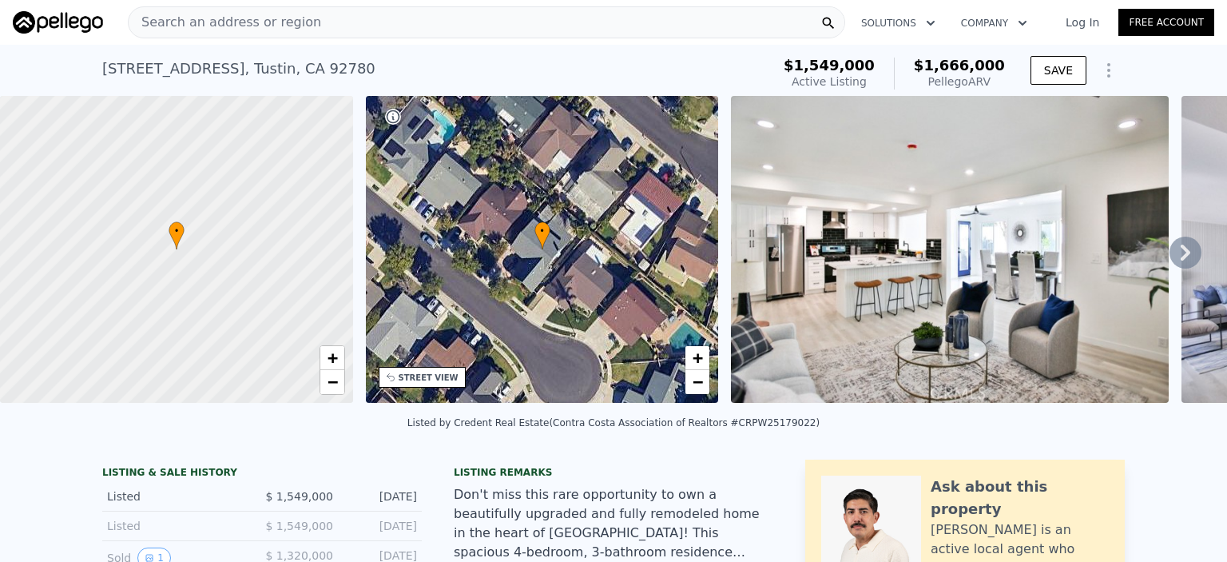
click at [1192, 253] on icon at bounding box center [1186, 252] width 32 height 32
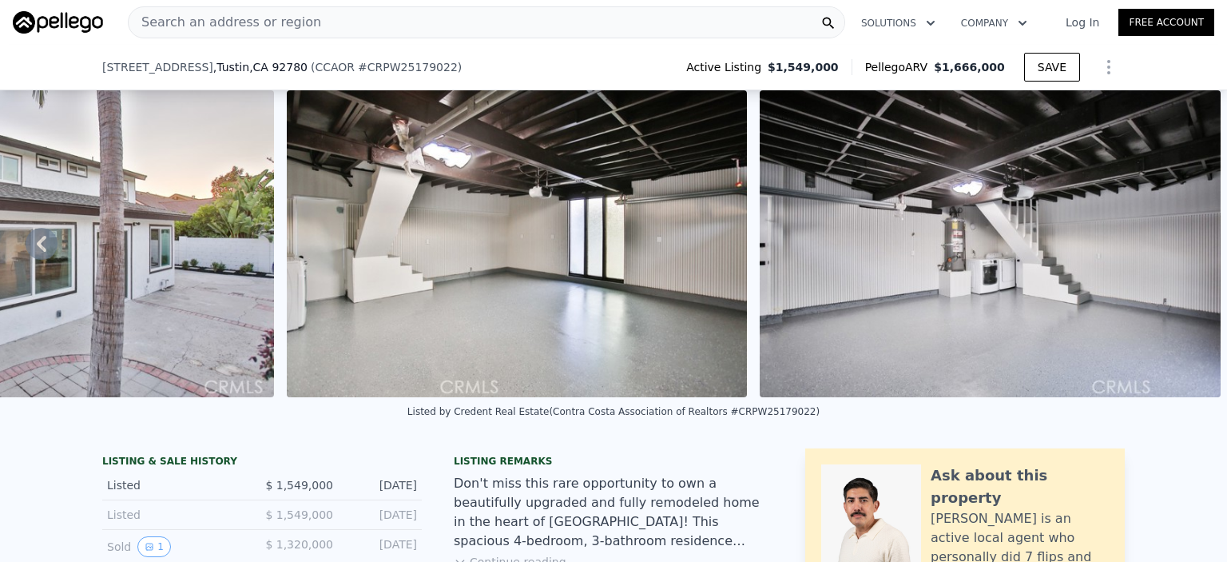
scroll to position [75, 0]
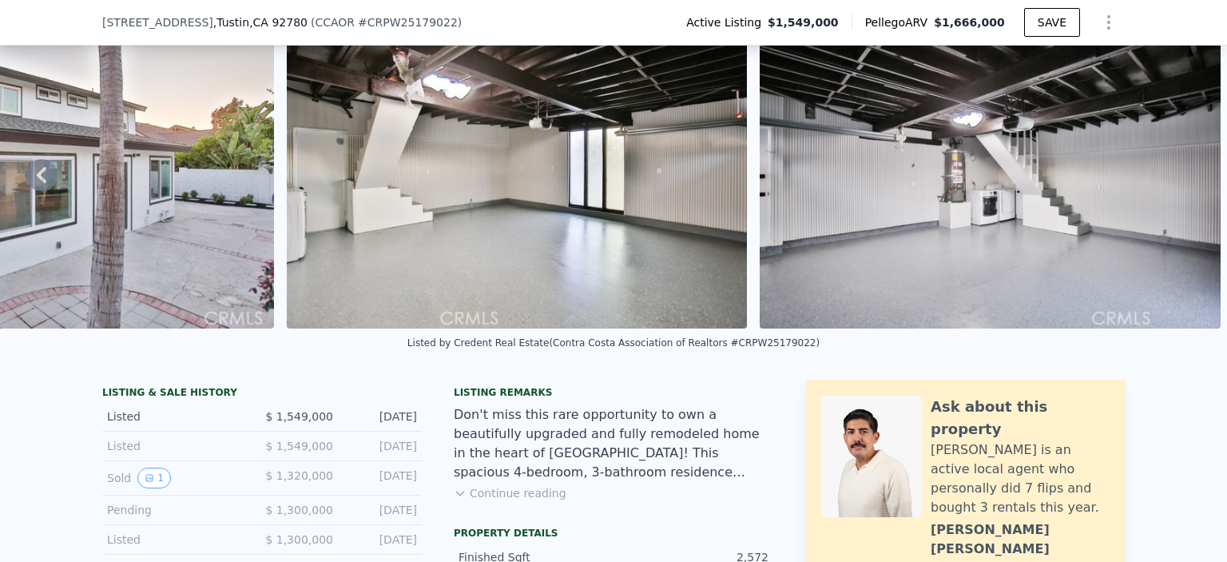
click at [112, 356] on div "Listed by Credent Real Estate (Contra Costa Association of Realtors #CRPW251790…" at bounding box center [613, 347] width 1227 height 38
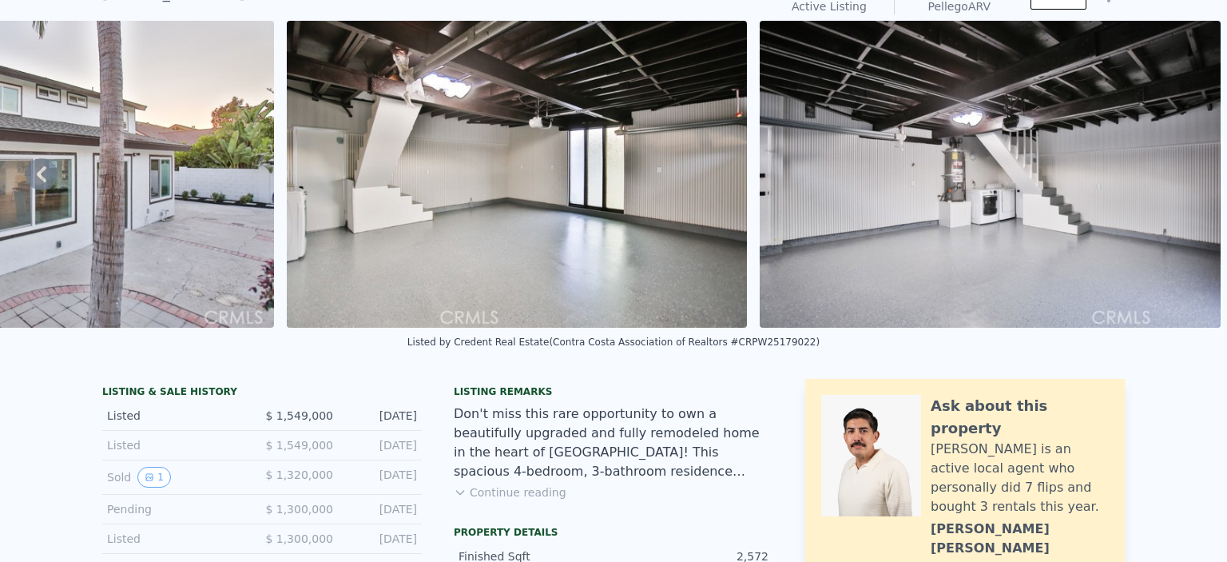
scroll to position [69, 0]
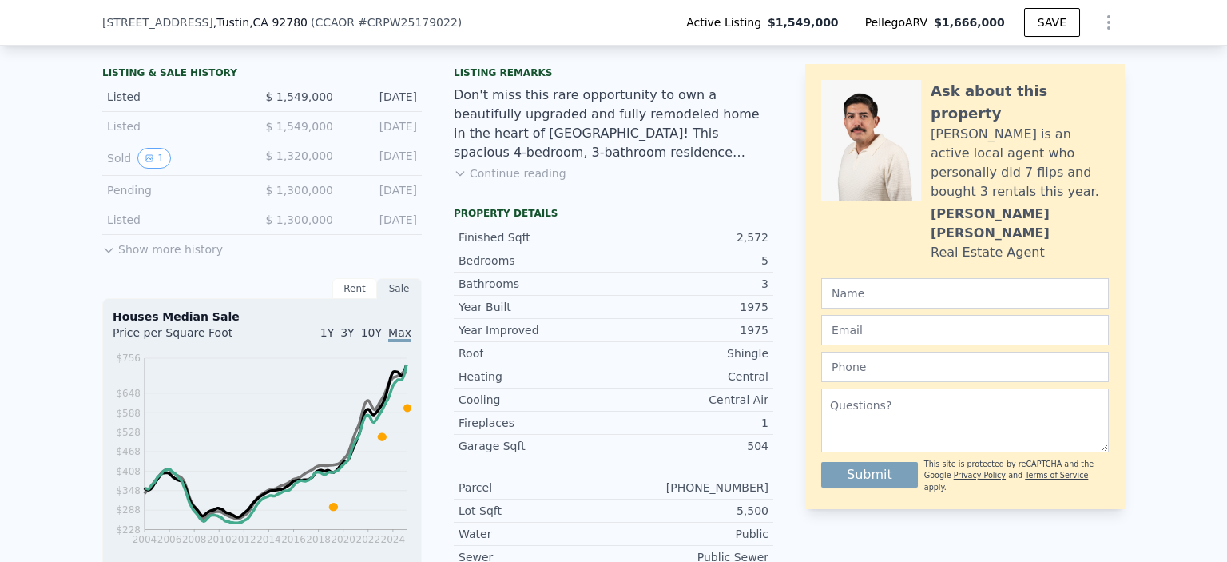
scroll to position [399, 0]
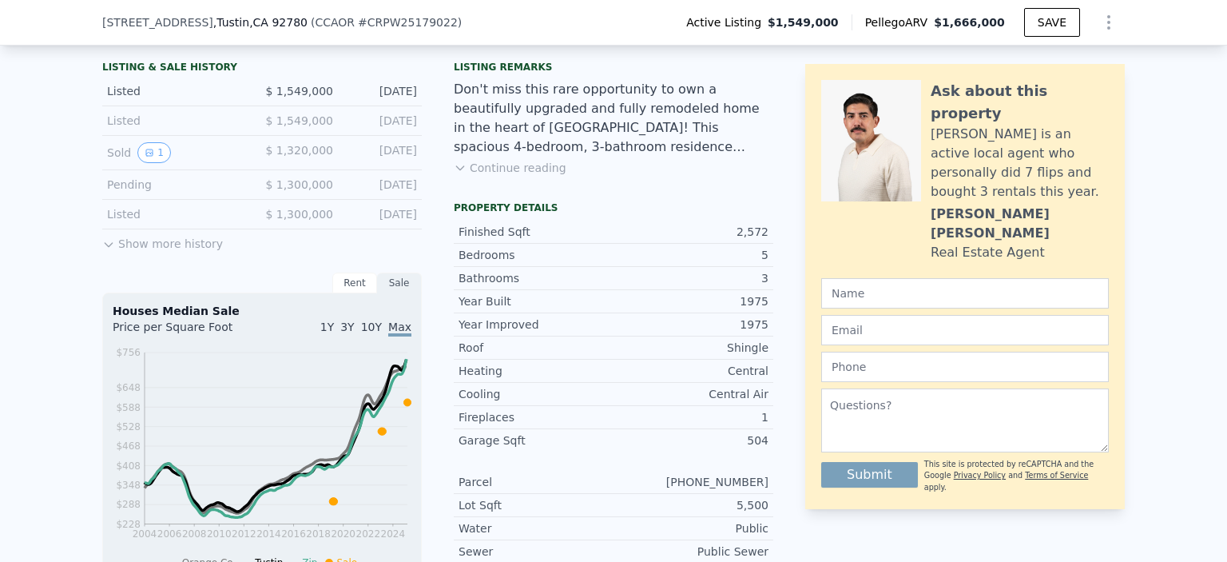
click at [114, 236] on button "Show more history" at bounding box center [162, 240] width 121 height 22
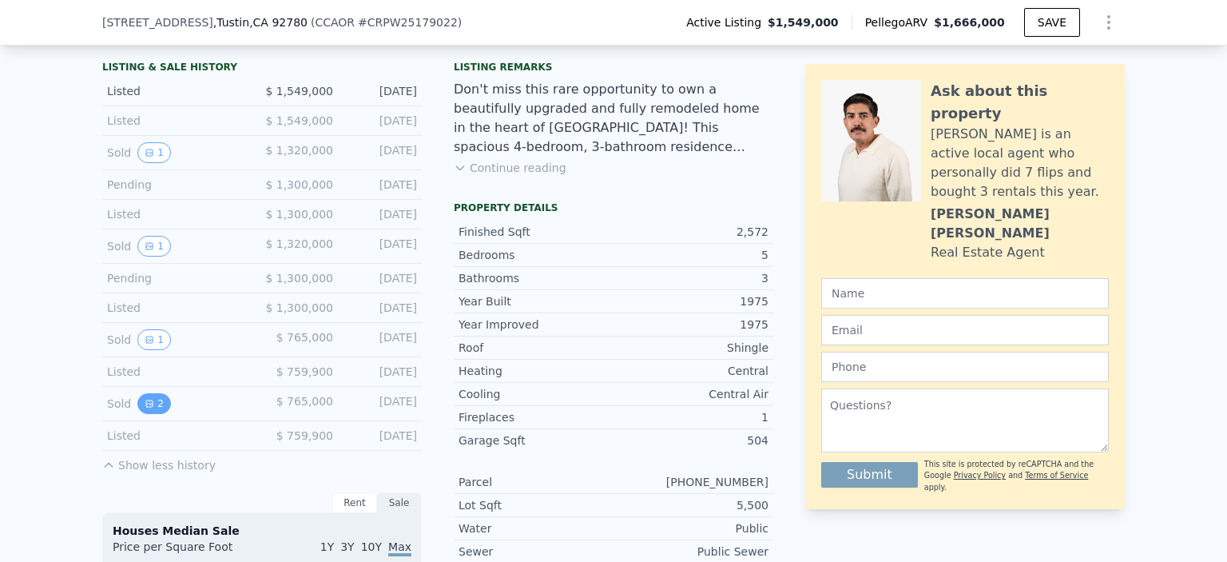
click at [156, 393] on button "2" at bounding box center [154, 403] width 34 height 21
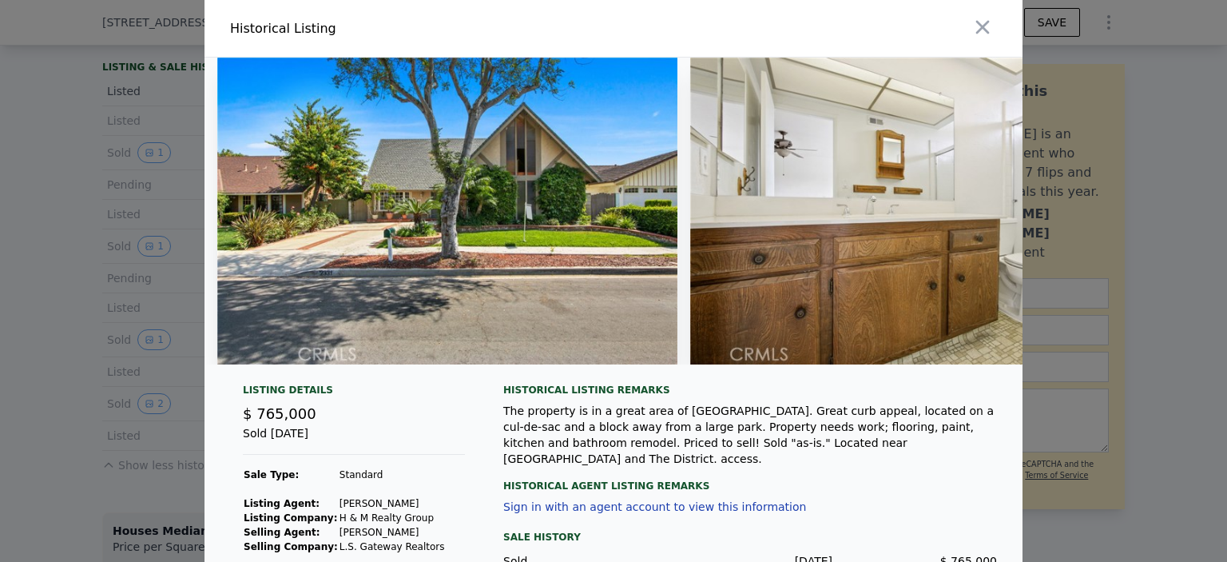
click at [312, 442] on div "Sold [DATE]" at bounding box center [354, 440] width 222 height 30
click at [979, 32] on icon "button" at bounding box center [983, 28] width 14 height 14
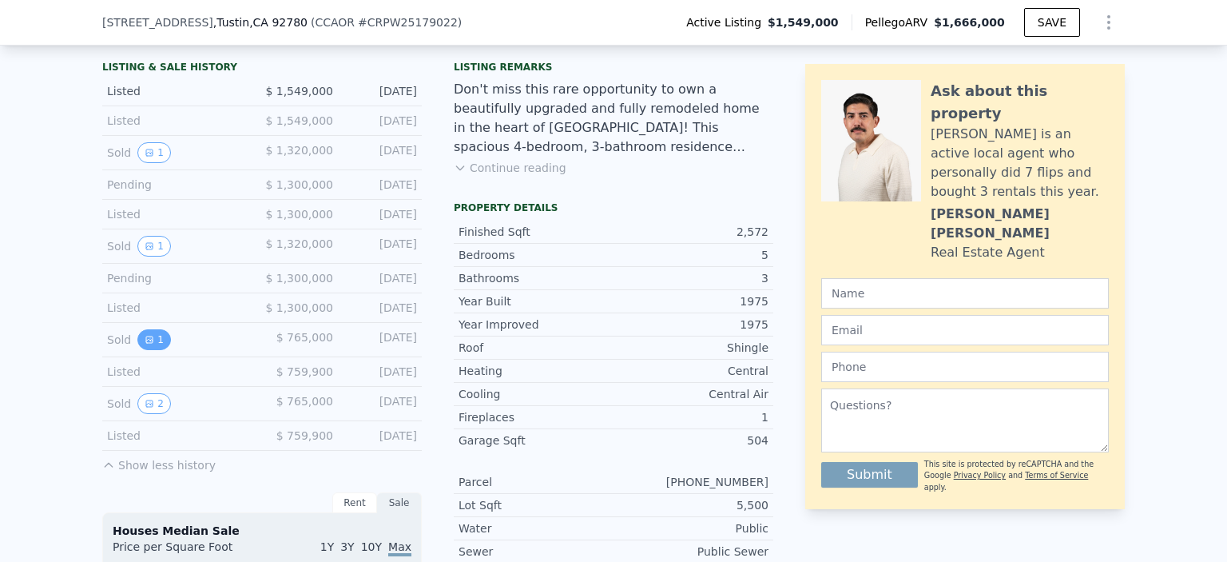
click at [157, 338] on button "1" at bounding box center [154, 339] width 34 height 21
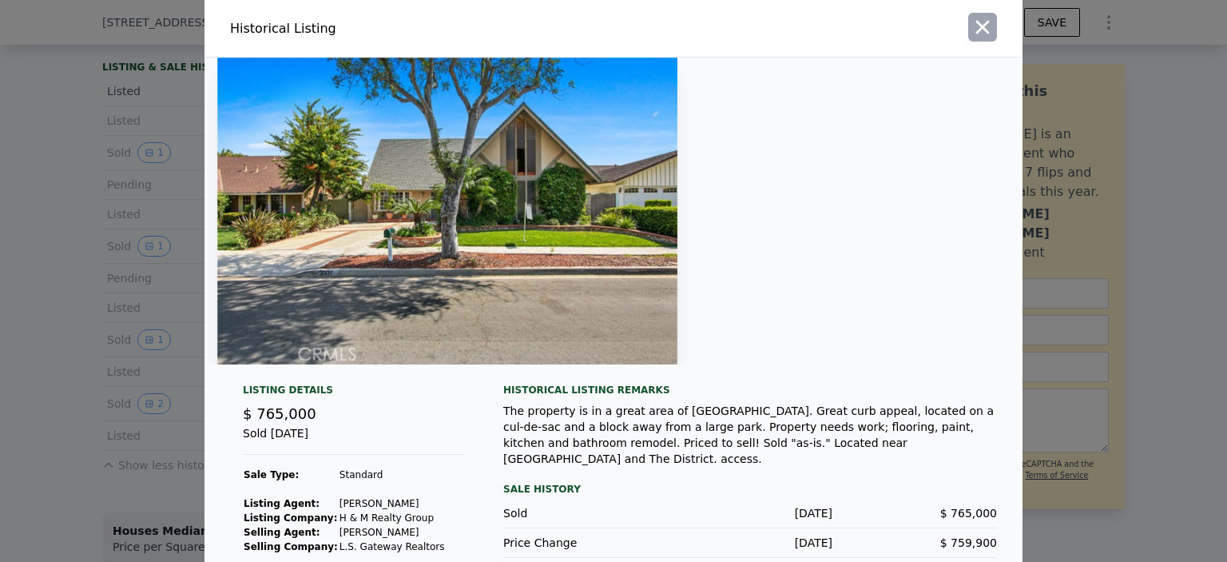
click at [984, 24] on icon "button" at bounding box center [982, 27] width 22 height 22
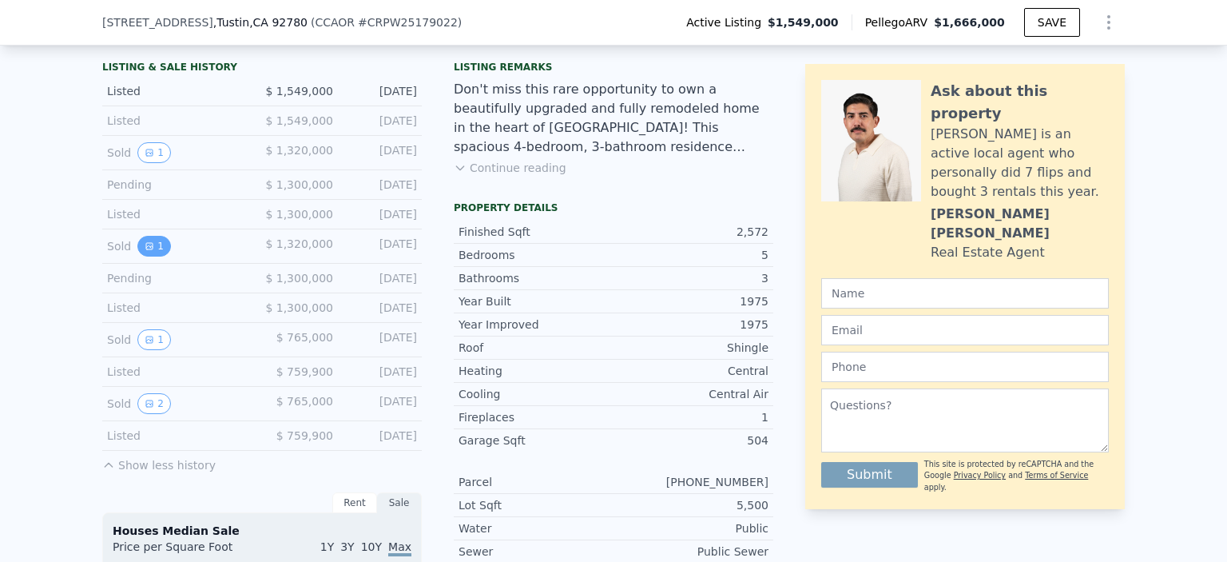
click at [145, 244] on icon "View historical data" at bounding box center [150, 246] width 10 height 10
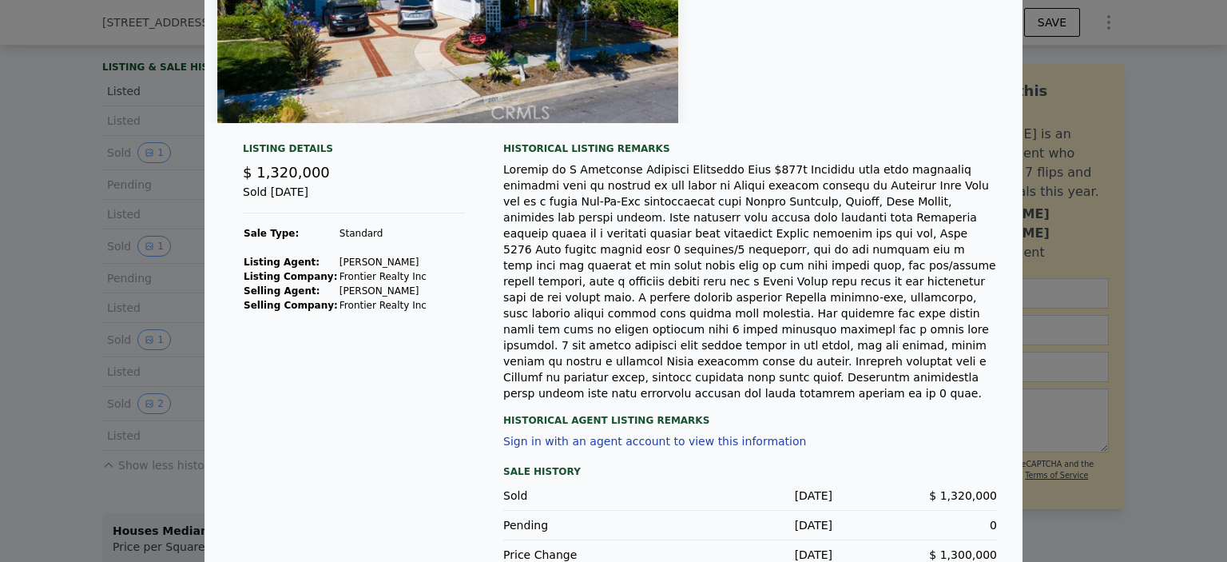
scroll to position [0, 0]
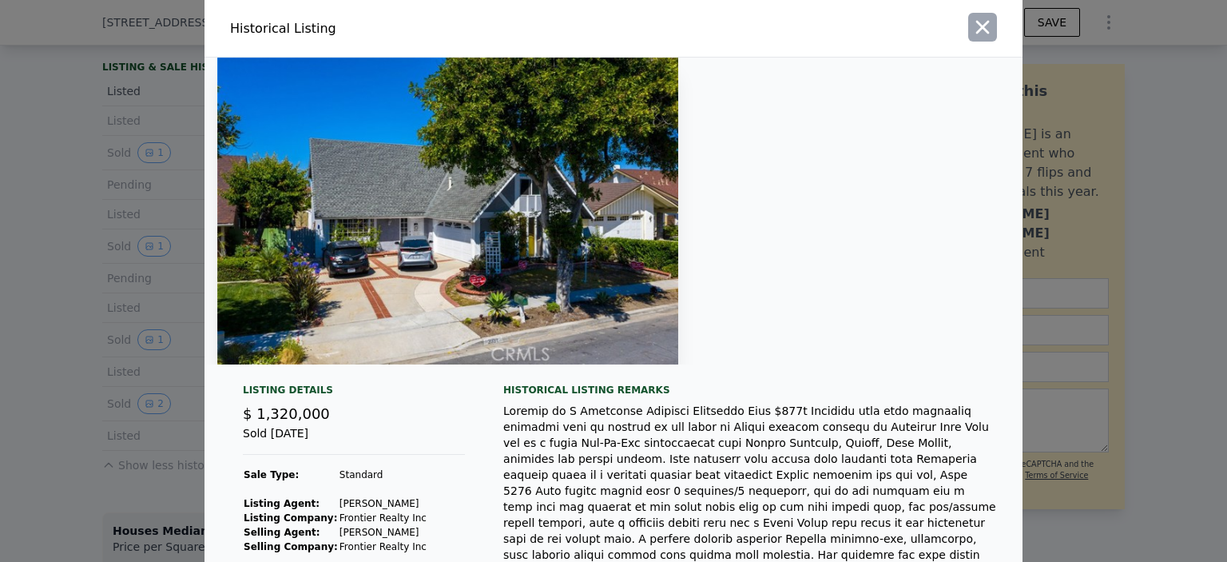
click at [981, 27] on icon "button" at bounding box center [983, 28] width 14 height 14
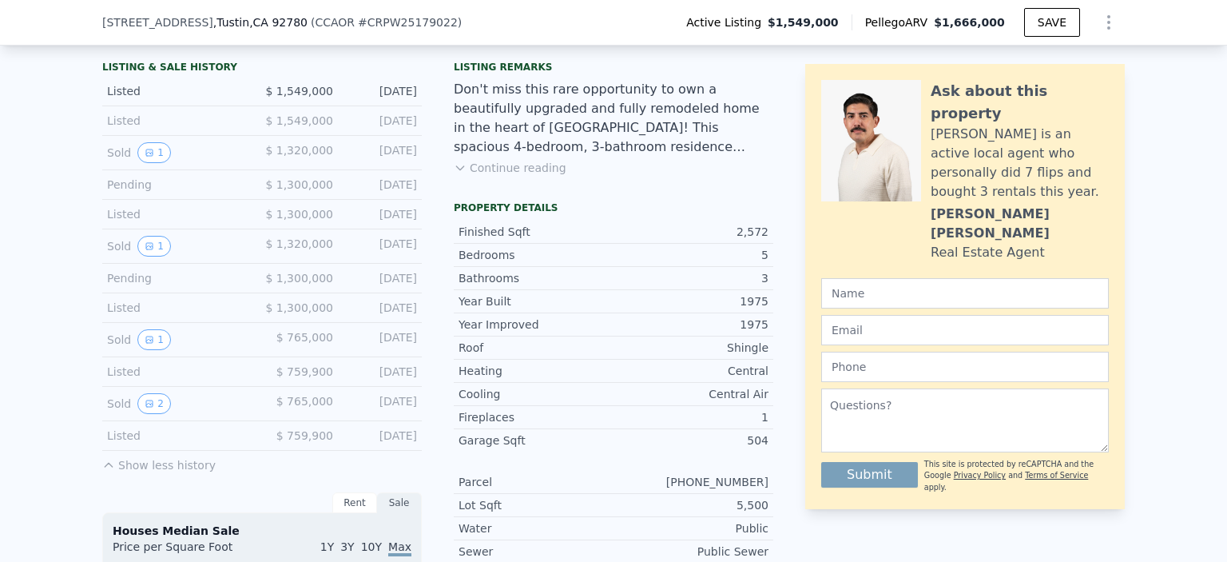
click at [129, 156] on div "Sold 1" at bounding box center [178, 152] width 142 height 21
click at [148, 153] on icon "View historical data" at bounding box center [149, 152] width 6 height 6
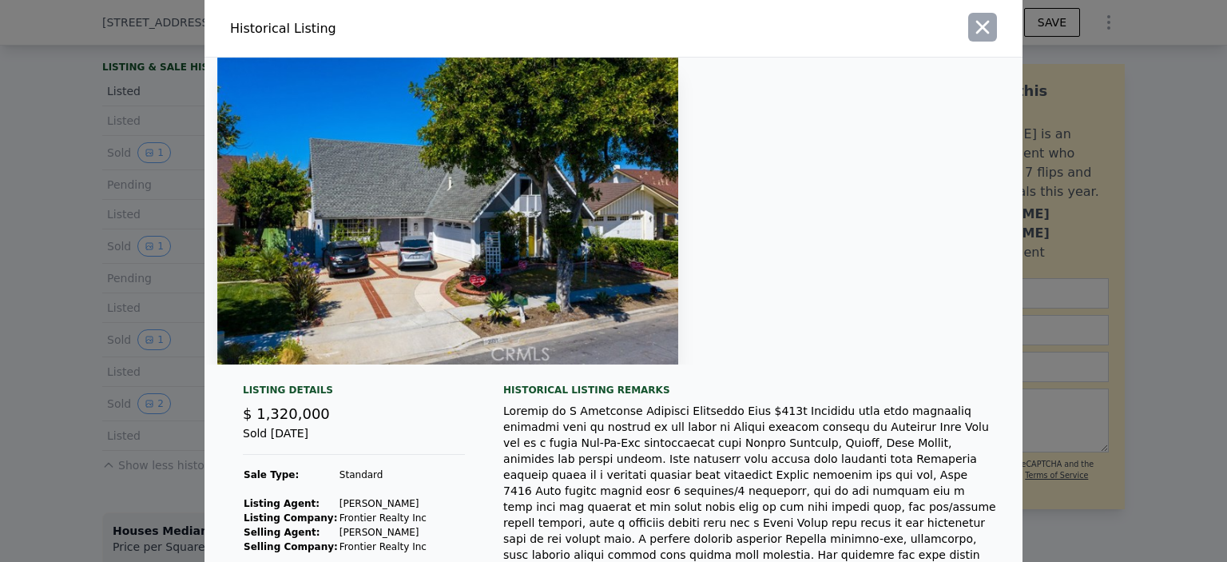
click at [983, 26] on icon "button" at bounding box center [983, 28] width 14 height 14
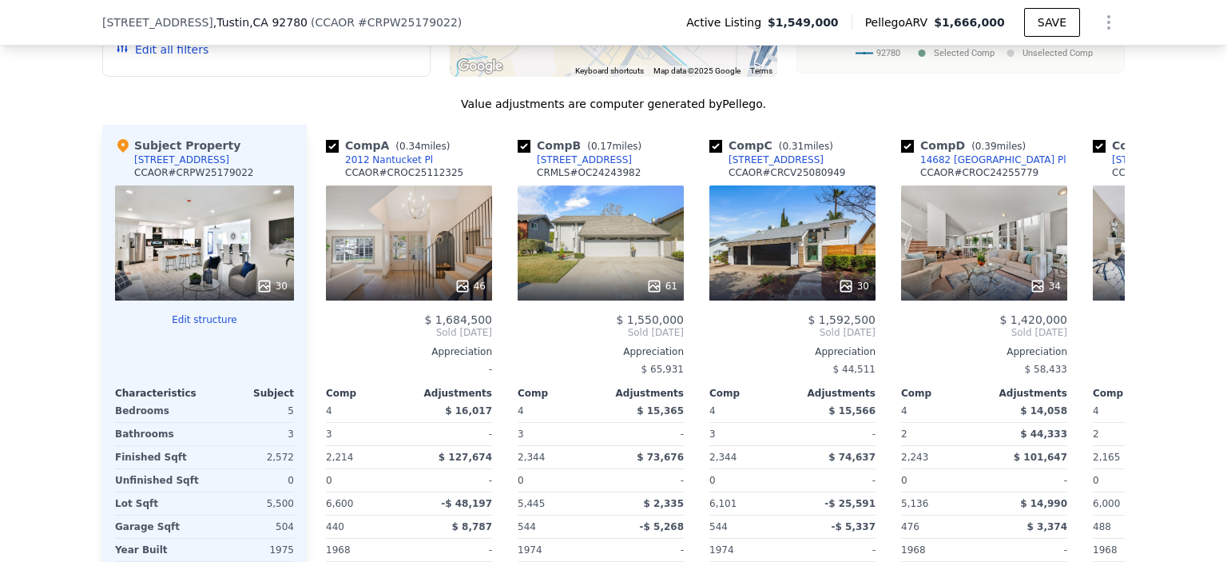
scroll to position [1926, 0]
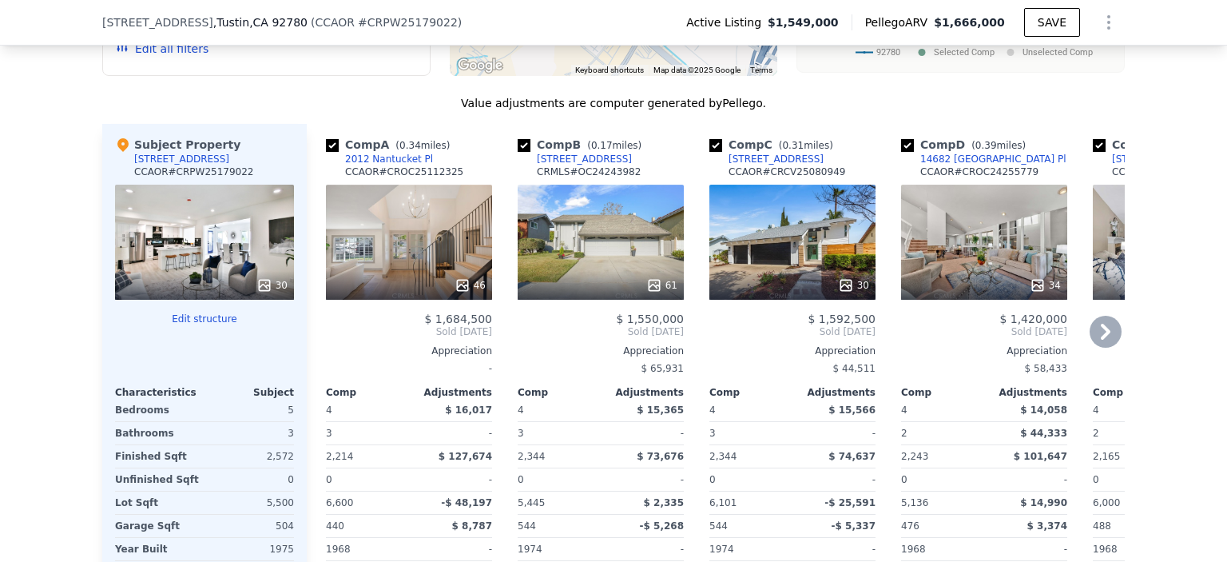
click at [576, 198] on div "61" at bounding box center [601, 242] width 166 height 115
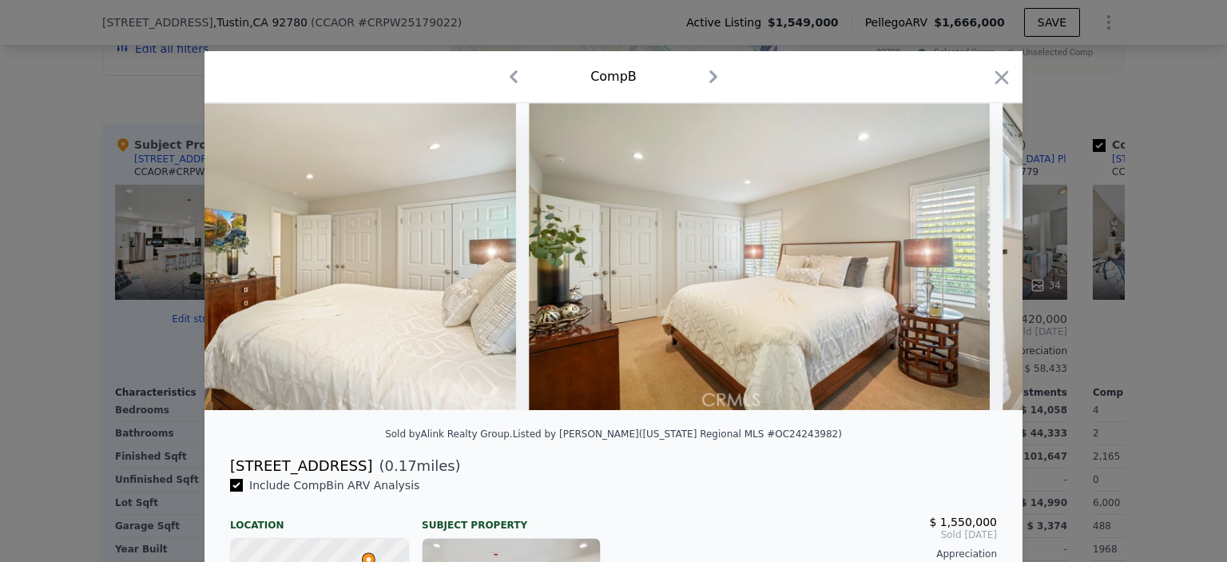
scroll to position [0, 9691]
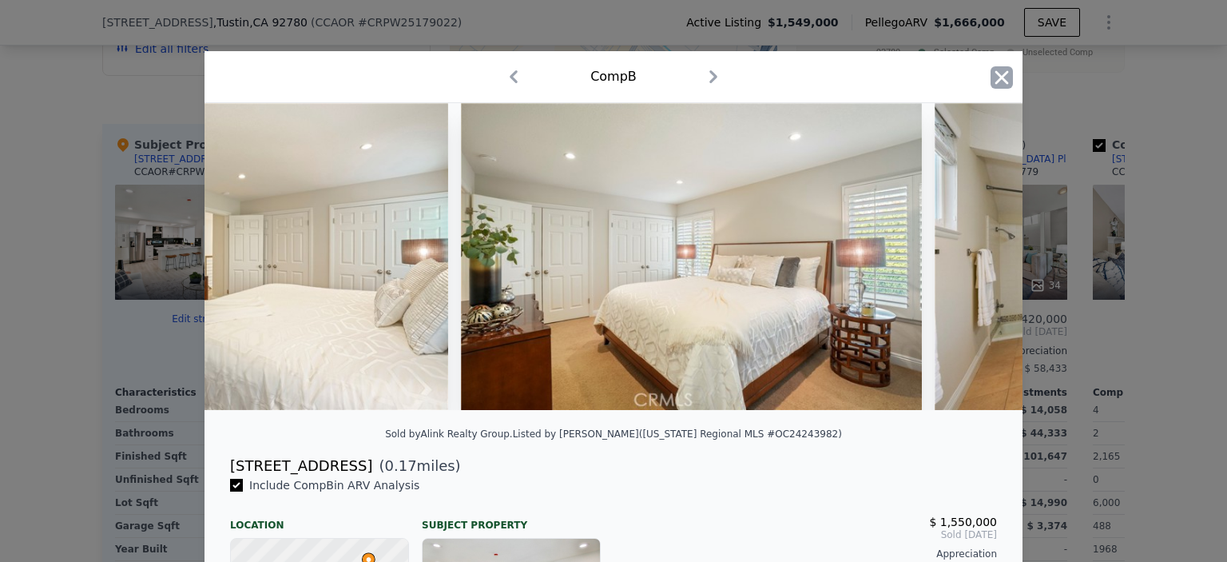
click at [999, 78] on icon "button" at bounding box center [1002, 77] width 22 height 22
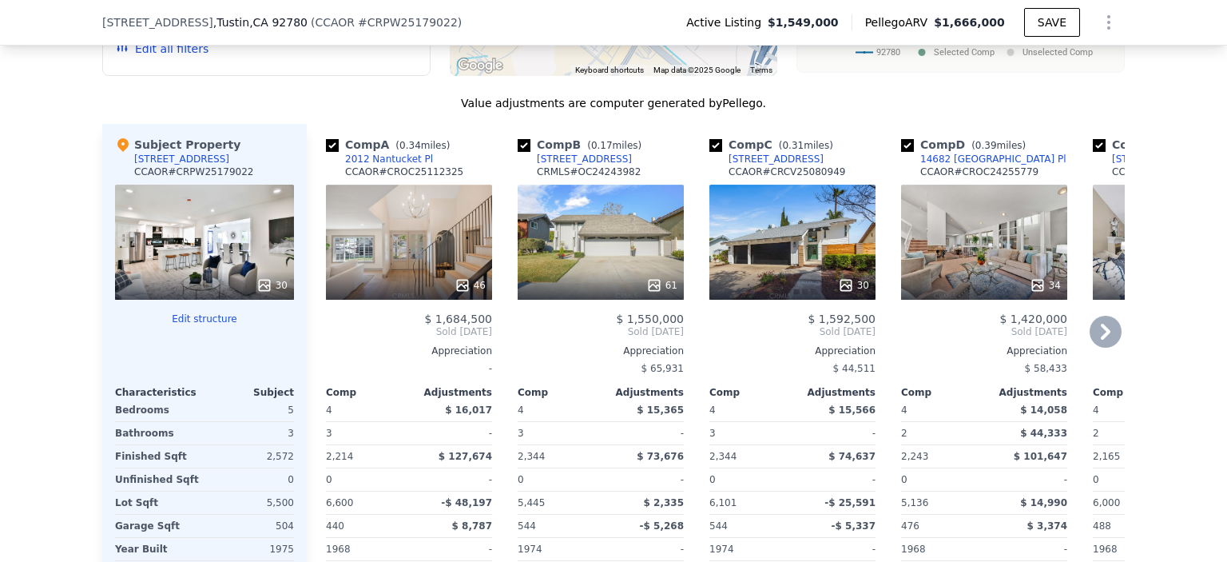
click at [1107, 328] on icon at bounding box center [1106, 332] width 10 height 16
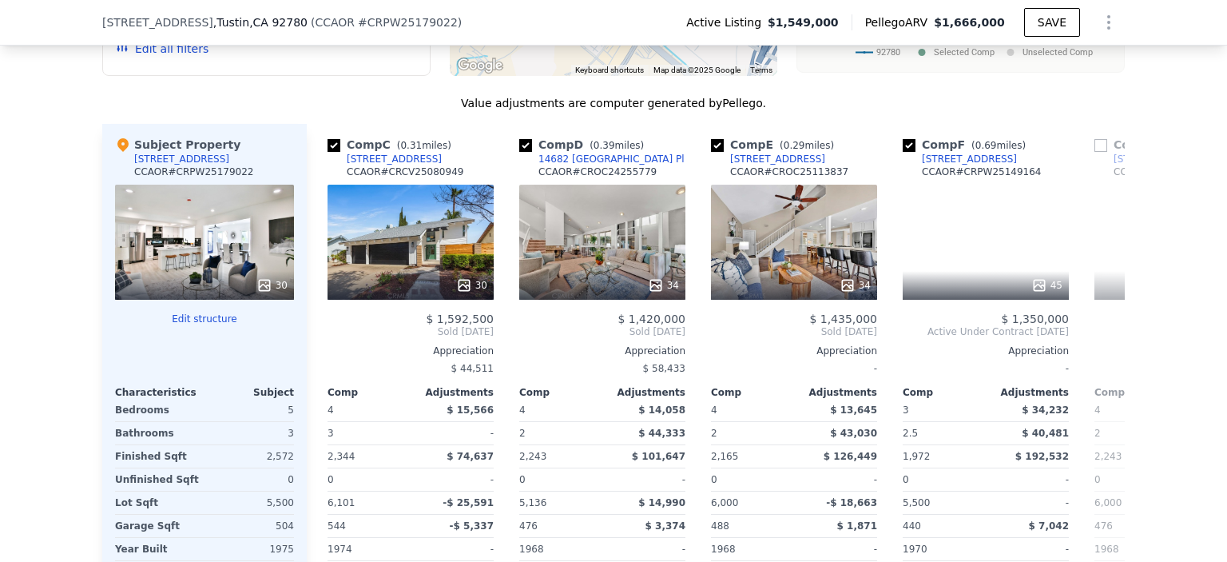
scroll to position [0, 383]
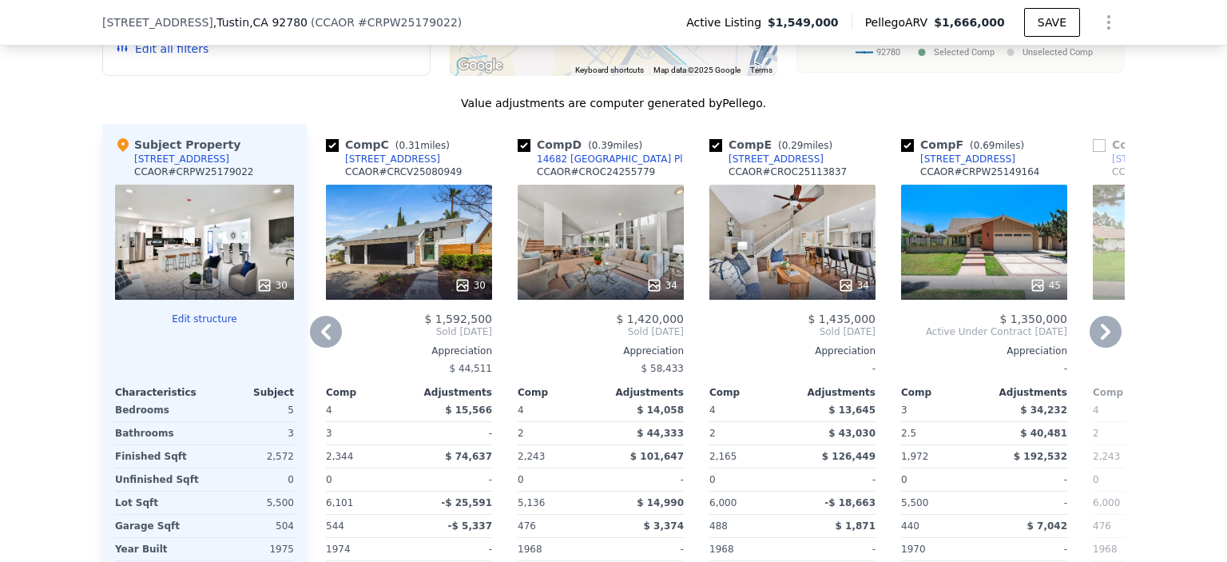
click at [1107, 328] on icon at bounding box center [1106, 332] width 10 height 16
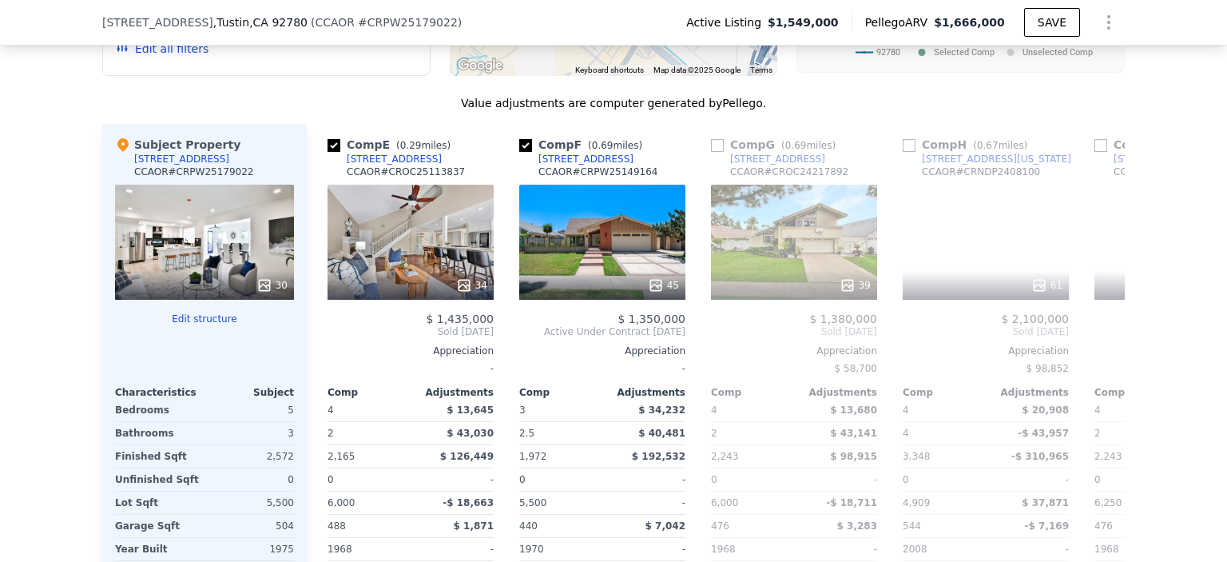
scroll to position [0, 767]
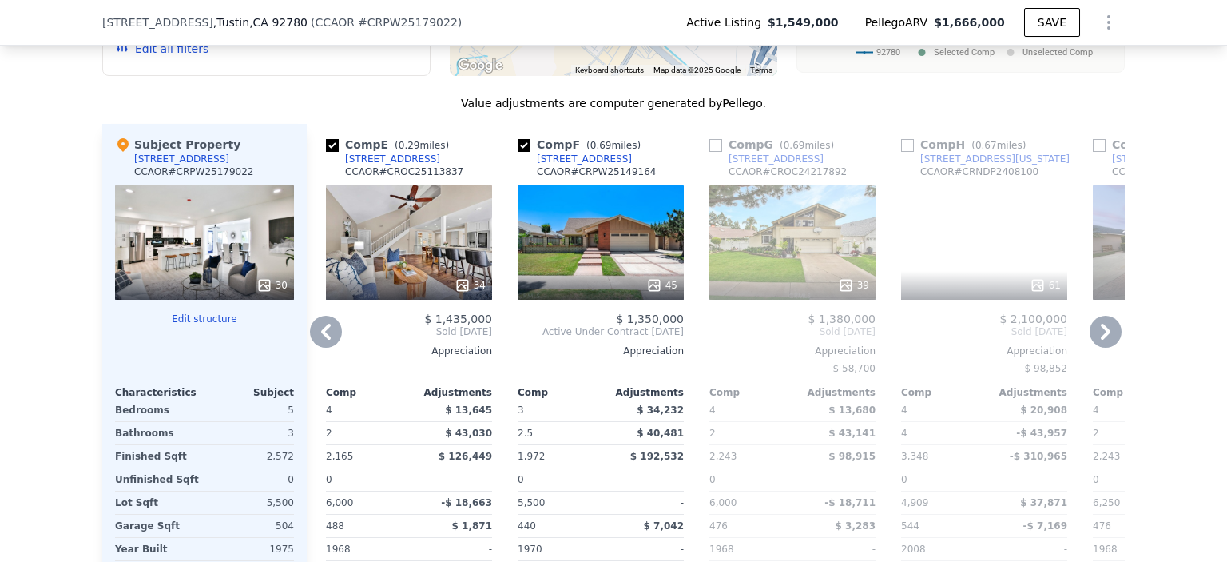
click at [1107, 328] on icon at bounding box center [1106, 332] width 10 height 16
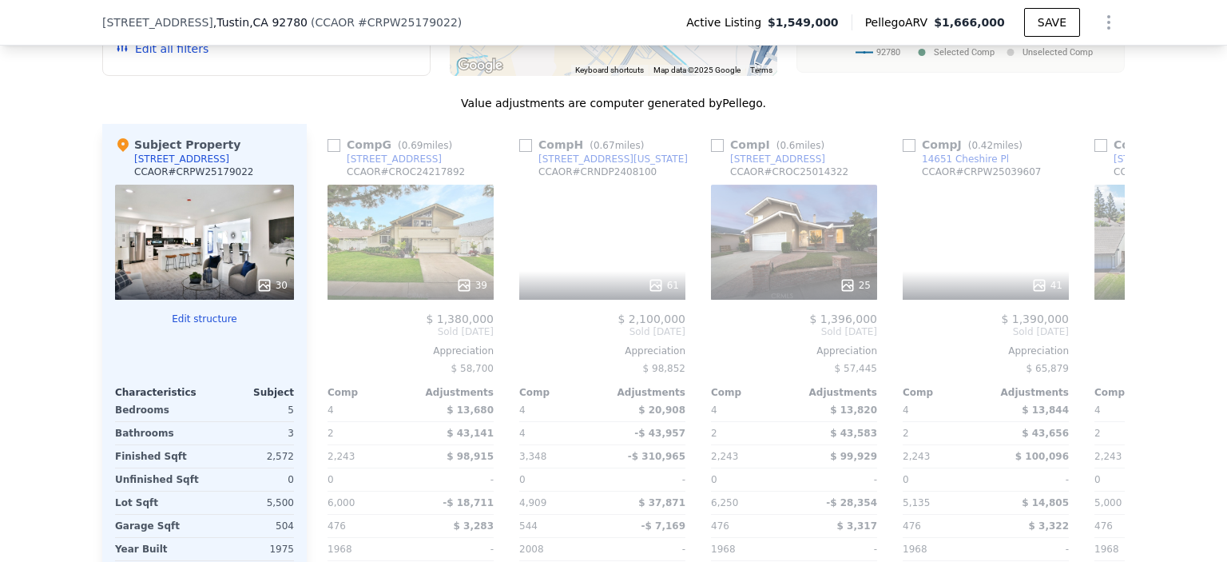
scroll to position [0, 1150]
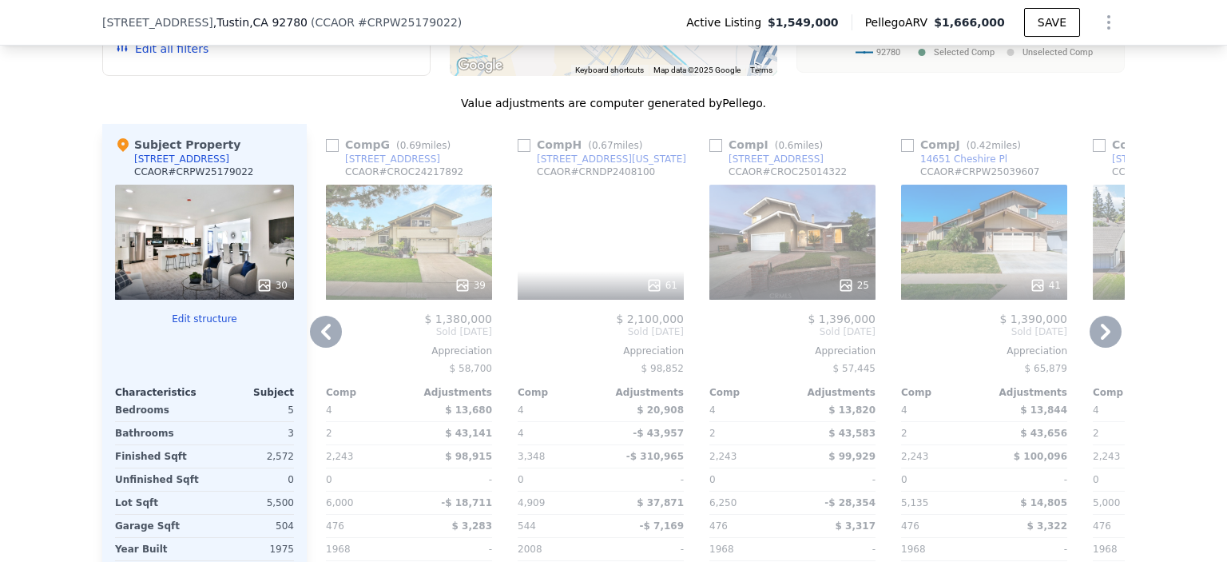
click at [1107, 328] on icon at bounding box center [1106, 332] width 10 height 16
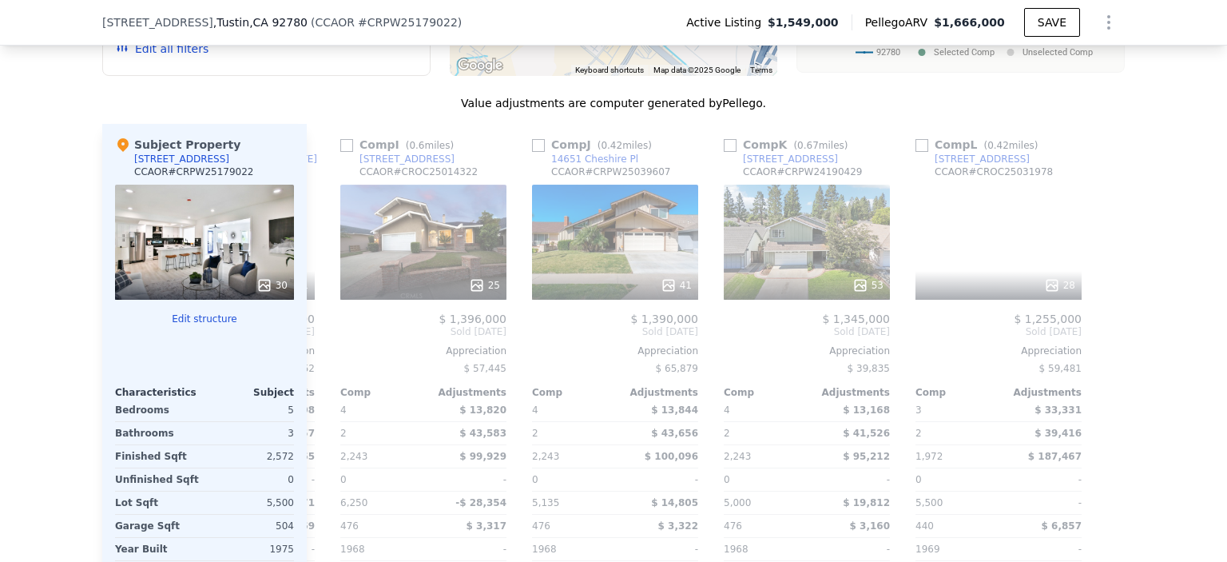
scroll to position [0, 1521]
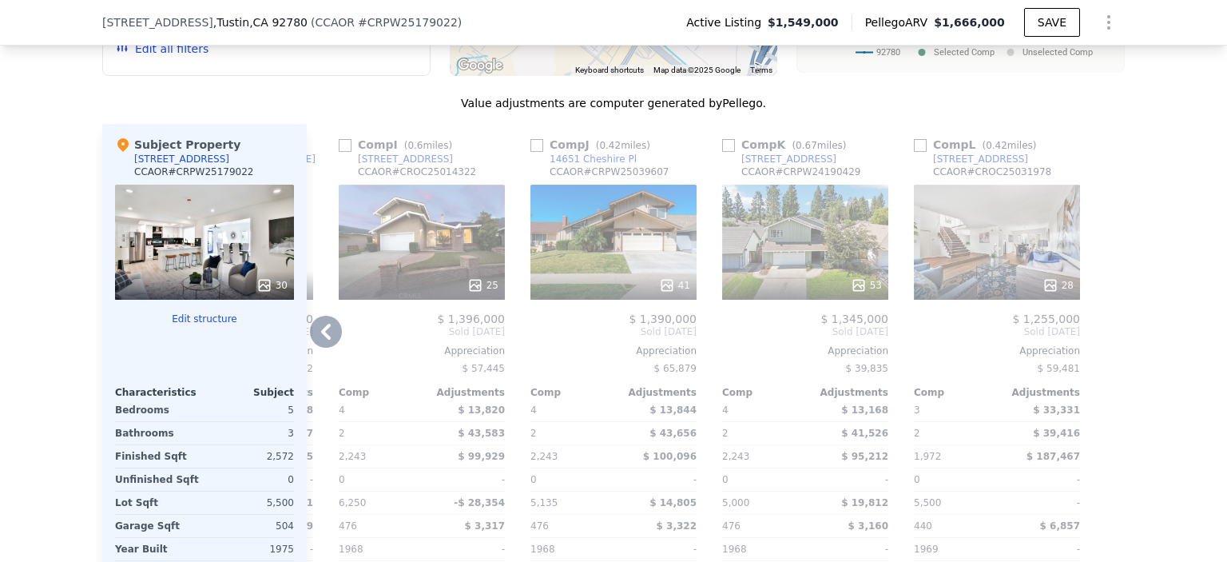
click at [1182, 262] on div "We found 12 sales that match your search Listings provided by Contra Costa Asso…" at bounding box center [613, 220] width 1227 height 940
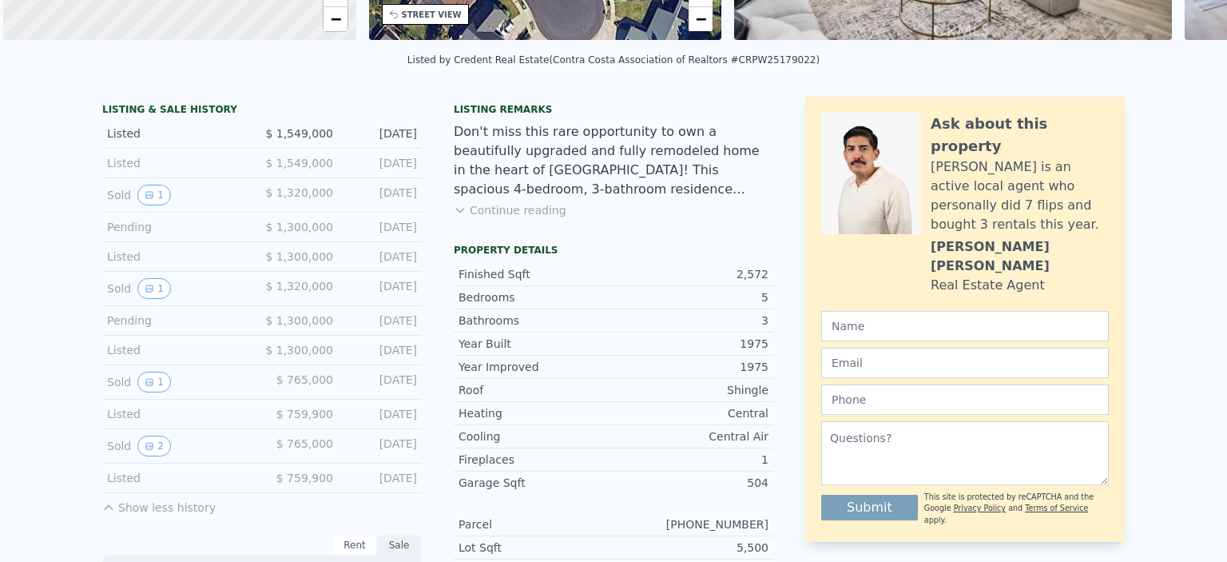
scroll to position [6, 0]
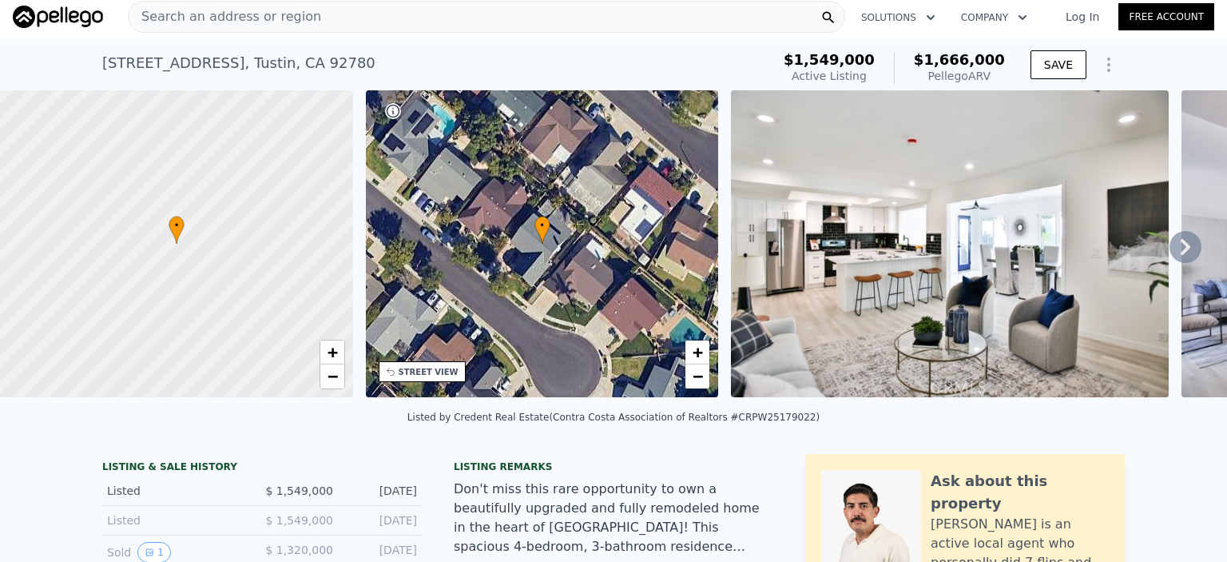
click at [350, 66] on div "[STREET_ADDRESS] Active at $1.549m (~ARV $1.666m )" at bounding box center [433, 68] width 662 height 45
